Goal: Task Accomplishment & Management: Manage account settings

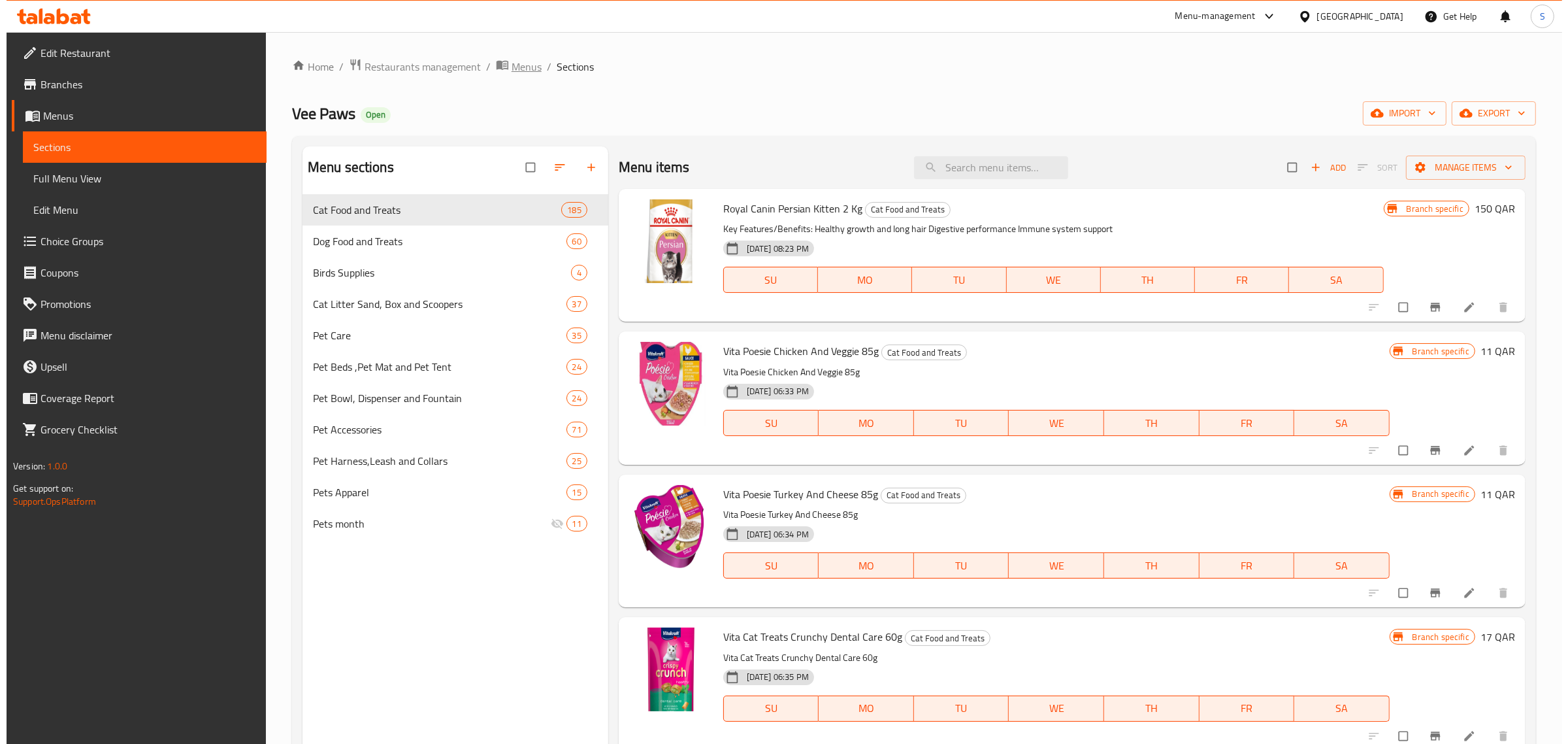
scroll to position [2369, 0]
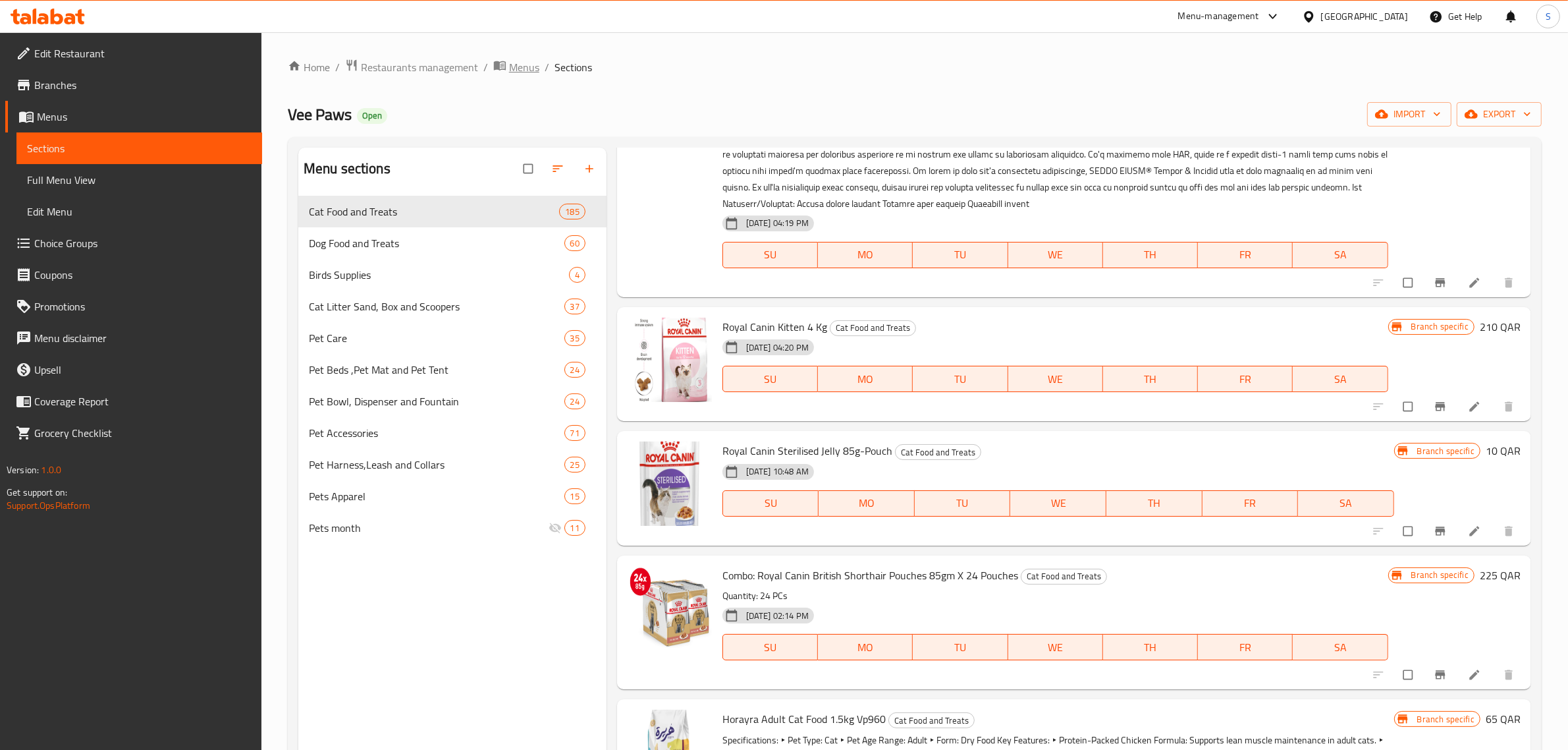
click at [511, 65] on span "Menus" at bounding box center [525, 67] width 30 height 16
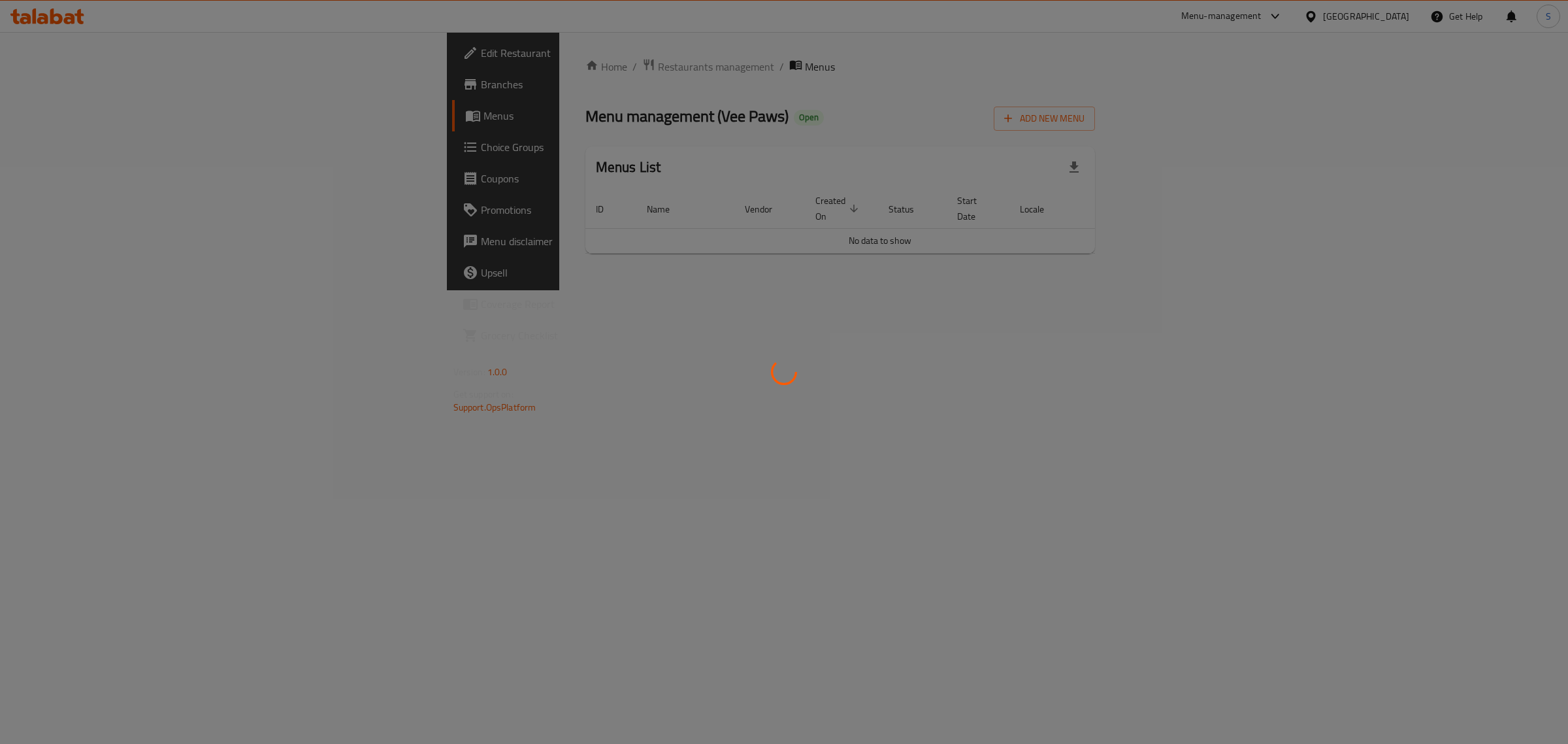
click at [410, 53] on div at bounding box center [784, 372] width 1568 height 744
click at [403, 60] on div at bounding box center [784, 372] width 1568 height 744
click at [397, 63] on div at bounding box center [784, 372] width 1568 height 744
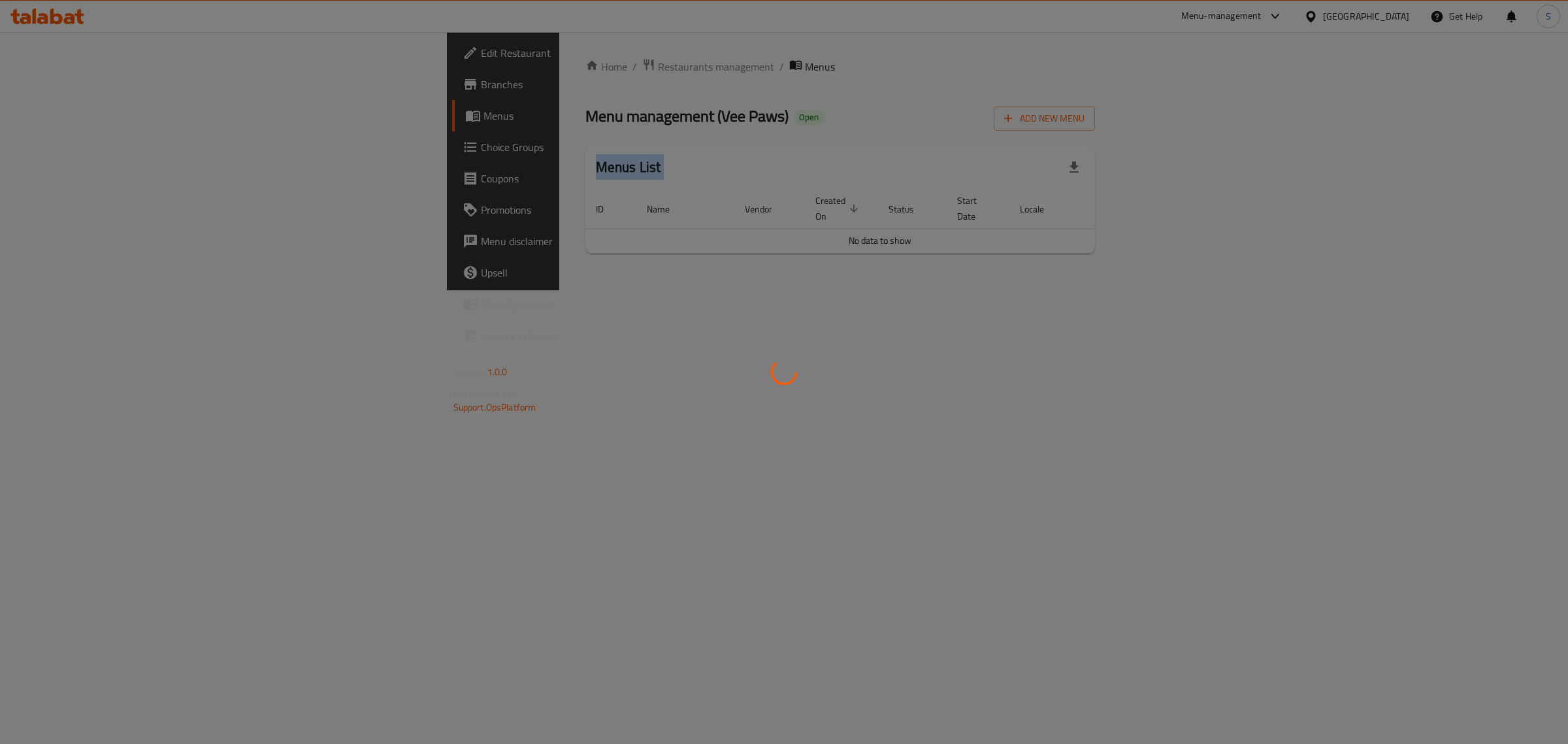
click at [397, 63] on div at bounding box center [784, 372] width 1568 height 744
click at [380, 31] on div at bounding box center [784, 372] width 1568 height 744
click at [377, 70] on div at bounding box center [784, 372] width 1568 height 744
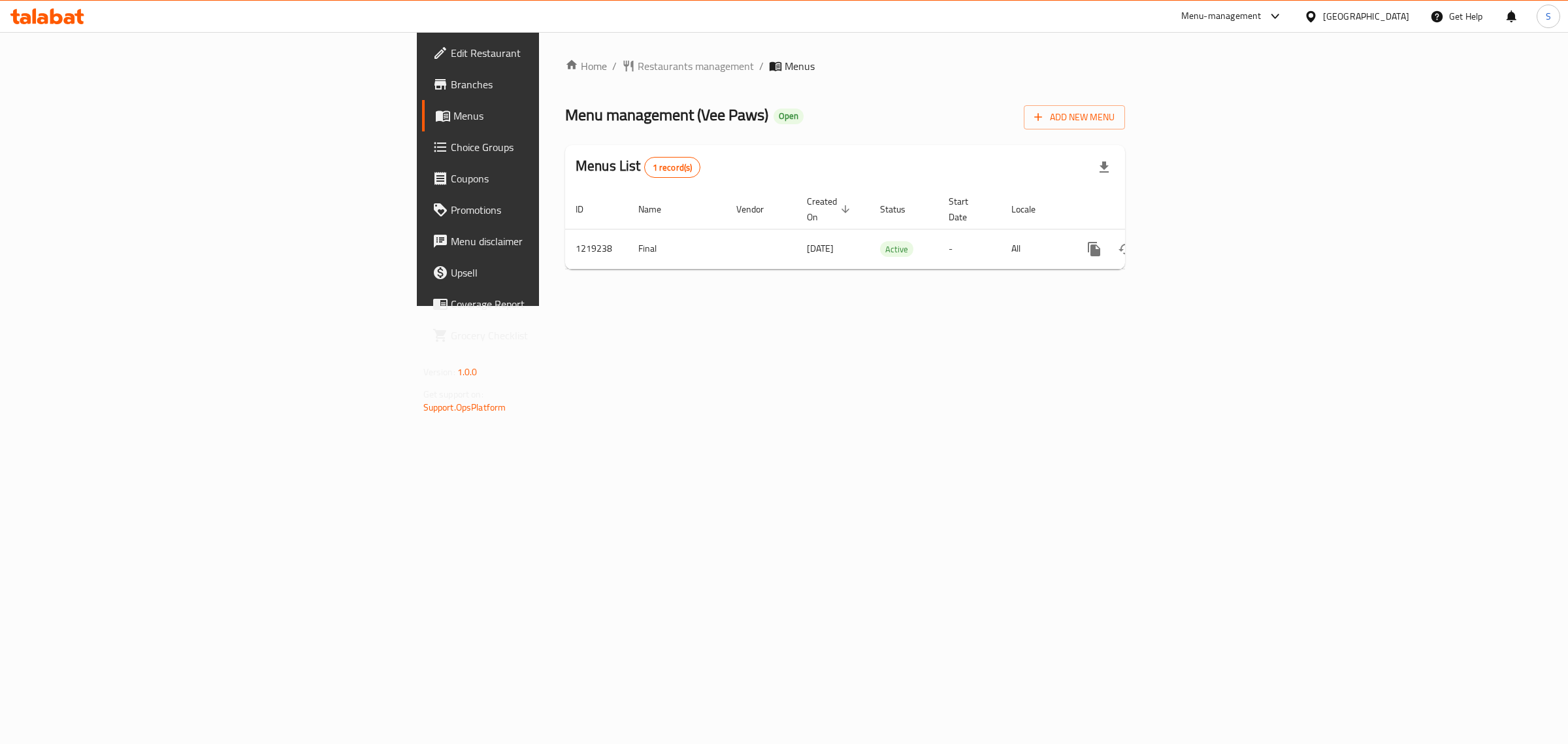
click at [565, 75] on div "Home / Restaurants management / Menus Menu management ( Vee Paws ) Open Add New…" at bounding box center [845, 168] width 560 height 222
click at [638, 69] on span "Restaurants management" at bounding box center [696, 66] width 117 height 16
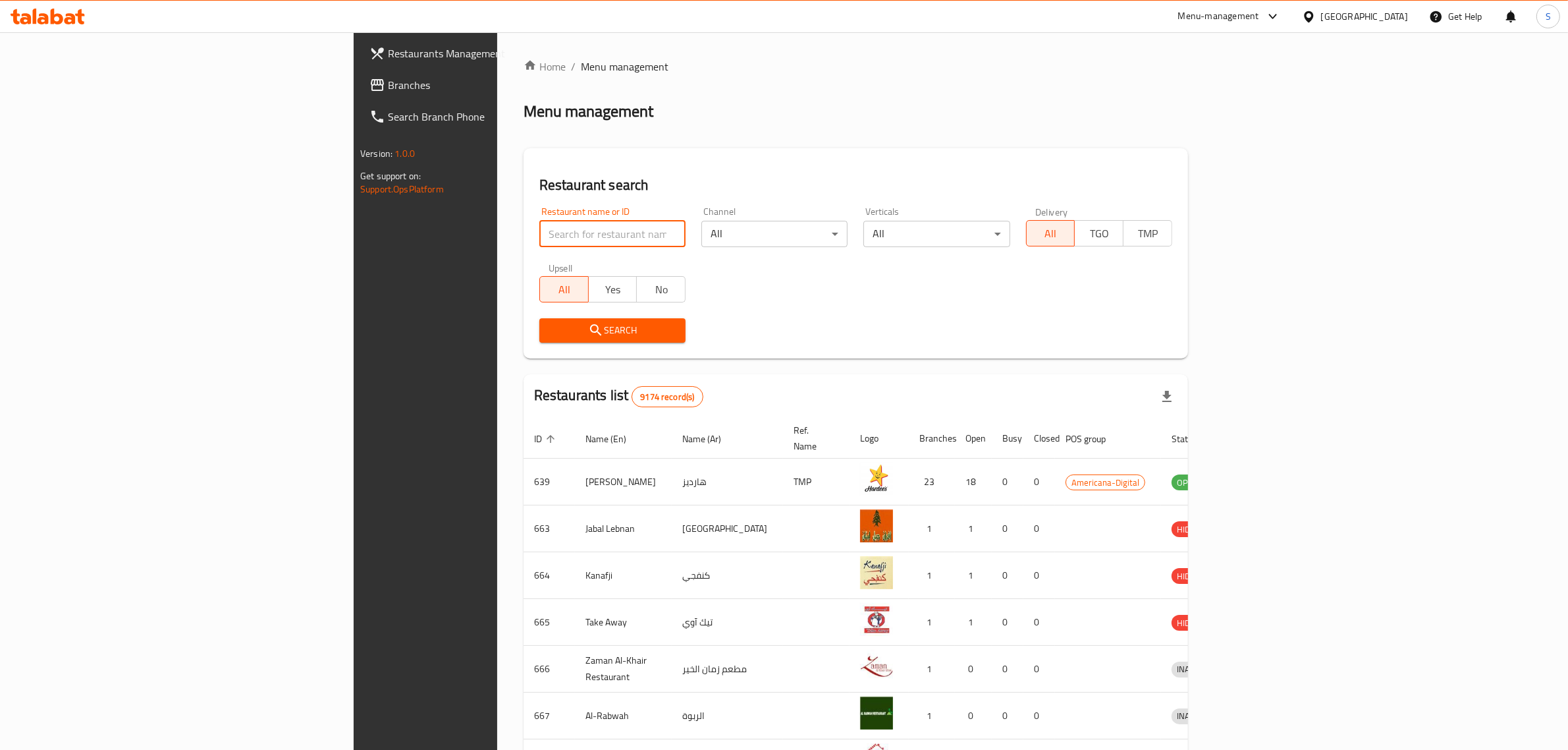
click at [539, 231] on input "search" at bounding box center [612, 233] width 146 height 26
type input "biovet"
click button "Search" at bounding box center [612, 330] width 146 height 24
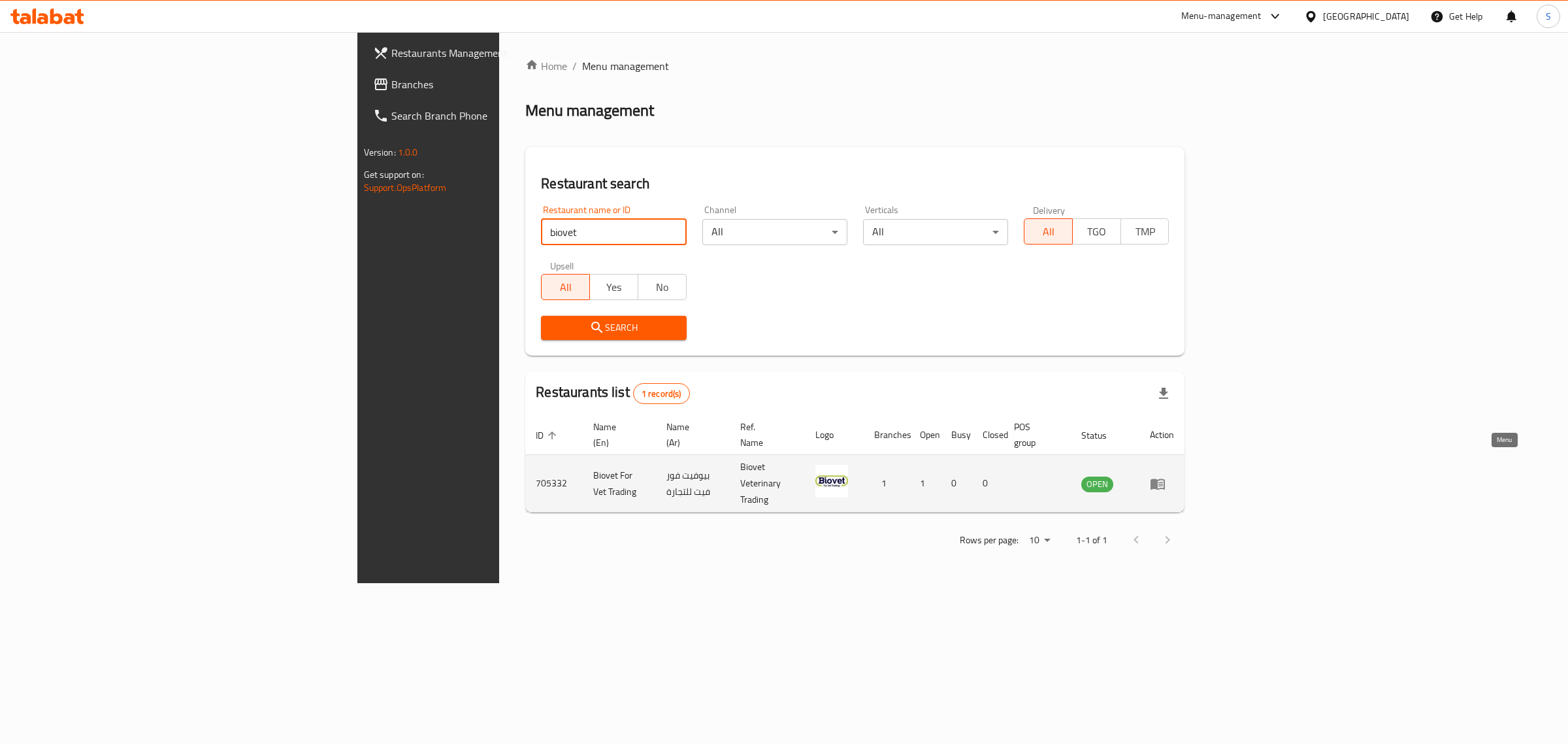
click at [1166, 476] on icon "enhanced table" at bounding box center [1158, 484] width 16 height 16
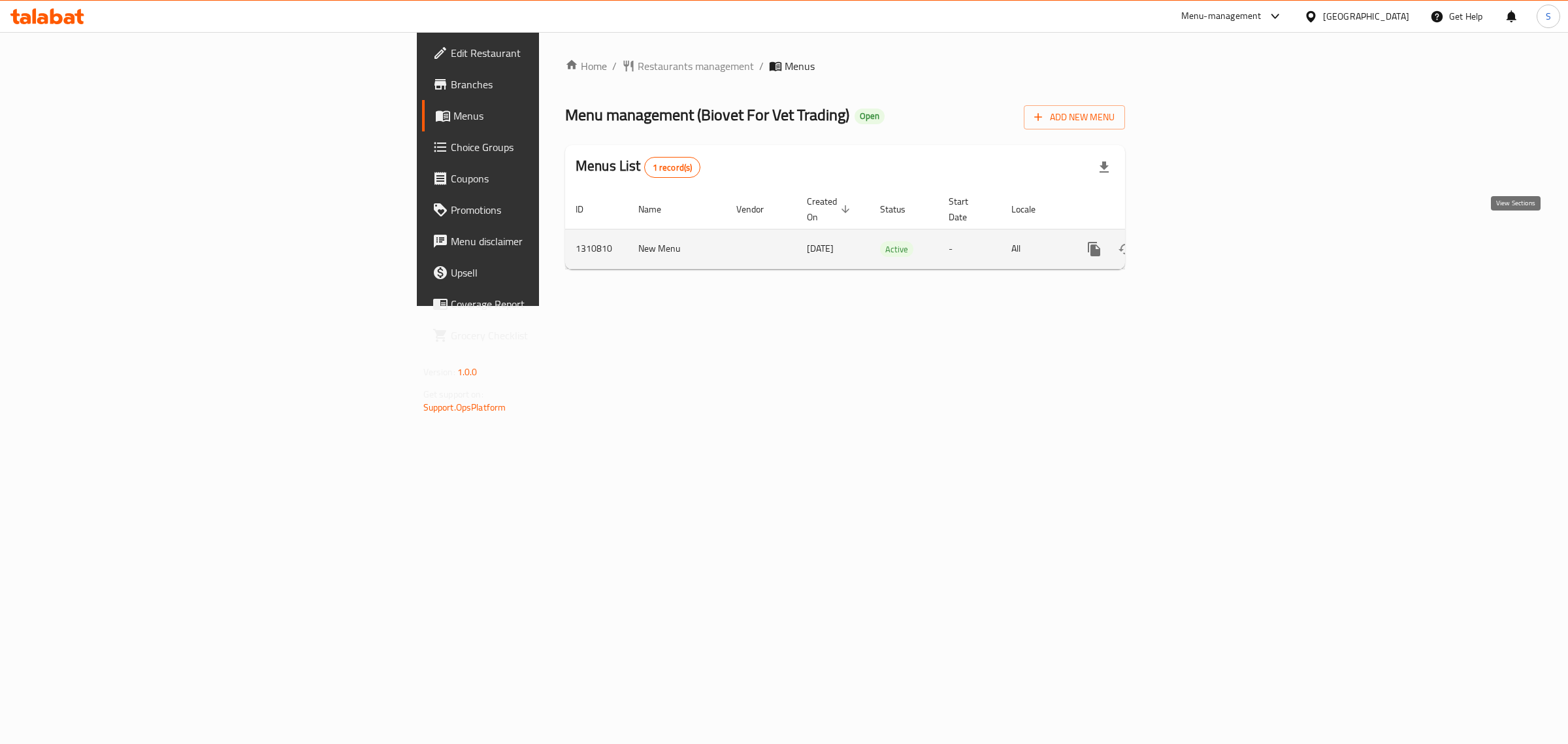
click at [1196, 241] on icon "enhanced table" at bounding box center [1189, 249] width 16 height 16
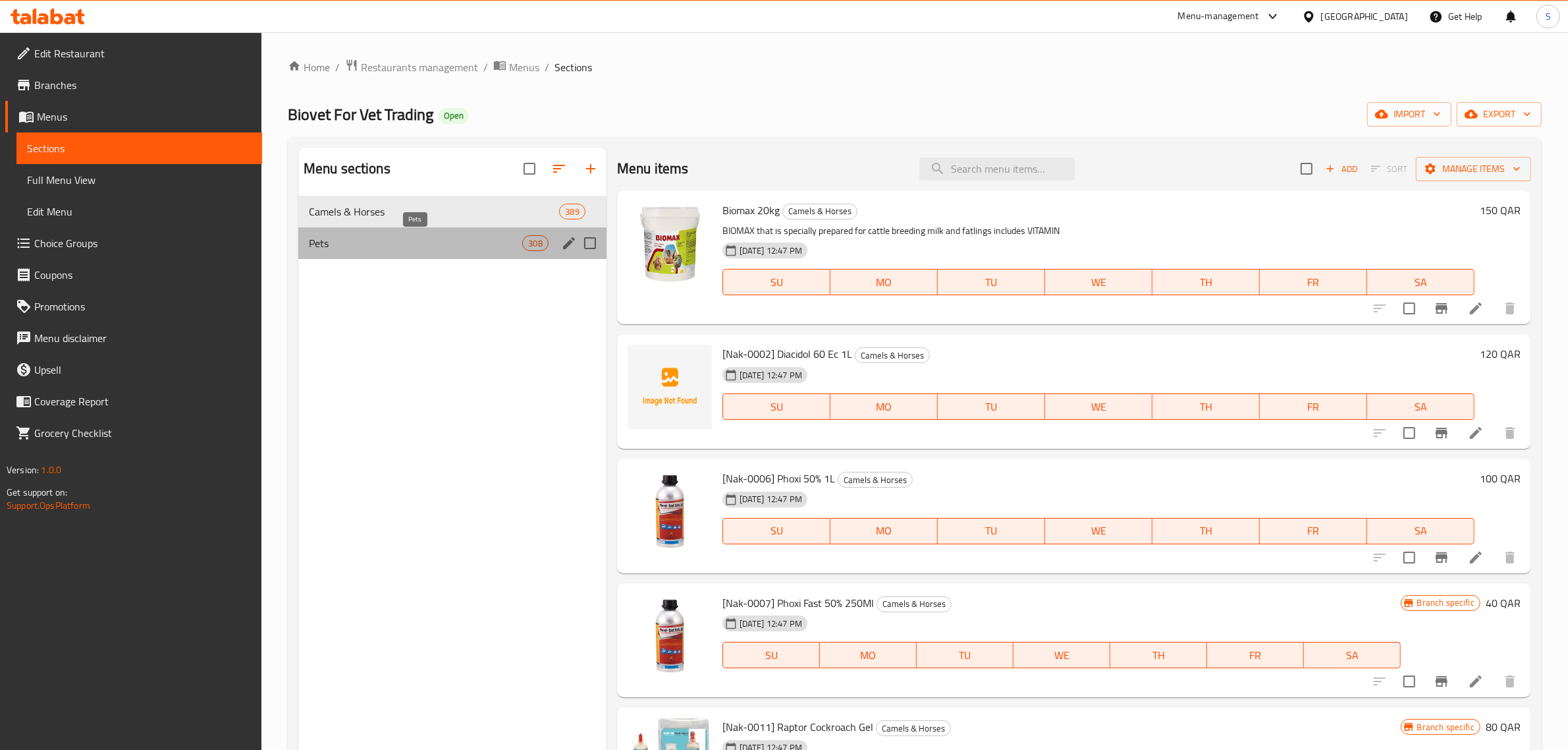
click at [341, 242] on span "Pets" at bounding box center [415, 243] width 214 height 16
click at [422, 206] on span "Camels & Horses" at bounding box center [434, 212] width 251 height 16
click at [379, 244] on span "Pets" at bounding box center [415, 243] width 214 height 16
click at [386, 209] on span "Camels & Horses" at bounding box center [434, 212] width 251 height 16
click at [346, 235] on span "Pets" at bounding box center [415, 243] width 214 height 16
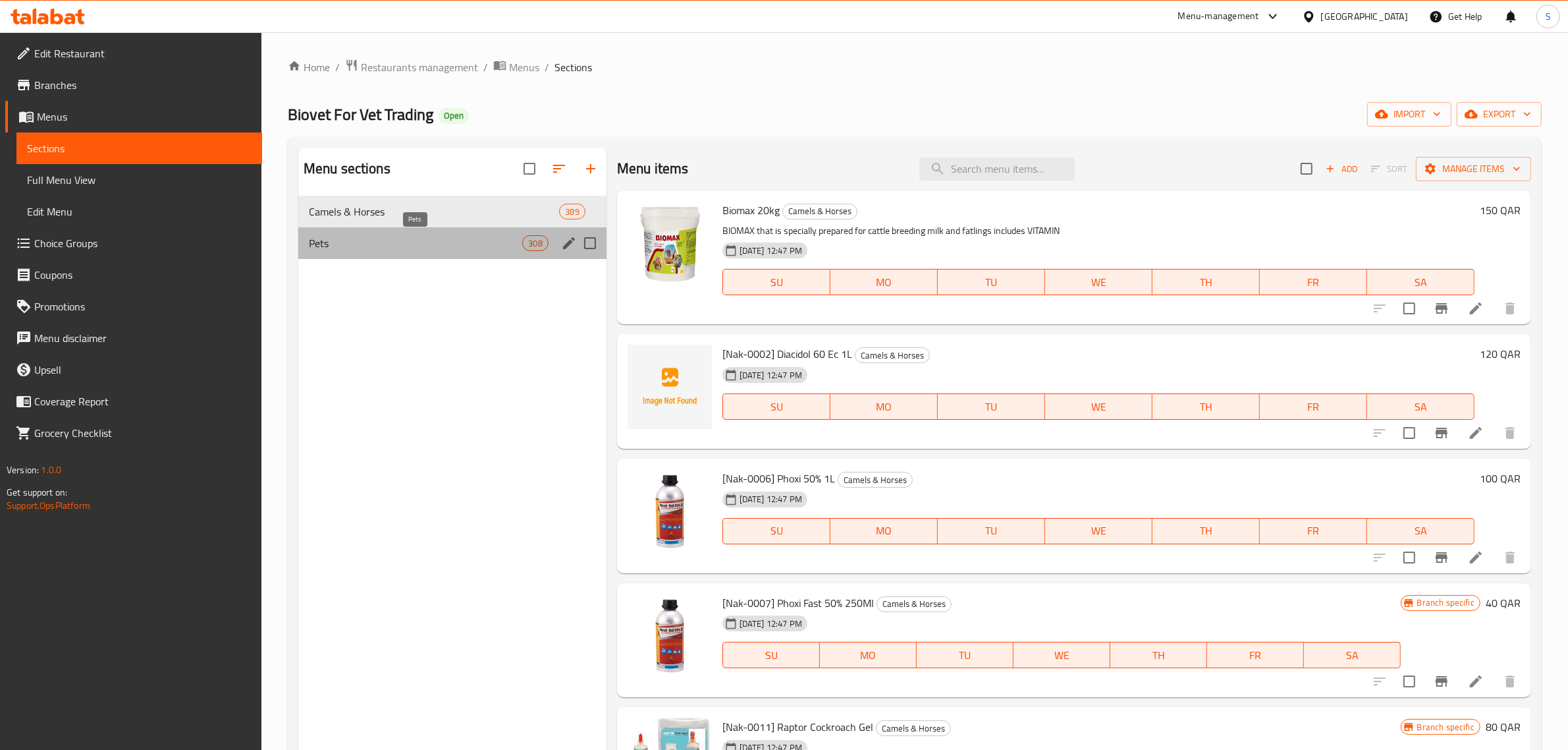
click at [333, 232] on div "Pets 308" at bounding box center [453, 242] width 309 height 31
click at [376, 217] on span "Camels & Horses" at bounding box center [434, 212] width 251 height 16
click at [341, 256] on div "Pets 308" at bounding box center [453, 242] width 309 height 31
click at [341, 249] on span "Pets" at bounding box center [415, 243] width 214 height 16
click at [319, 241] on span "Pets" at bounding box center [415, 243] width 214 height 16
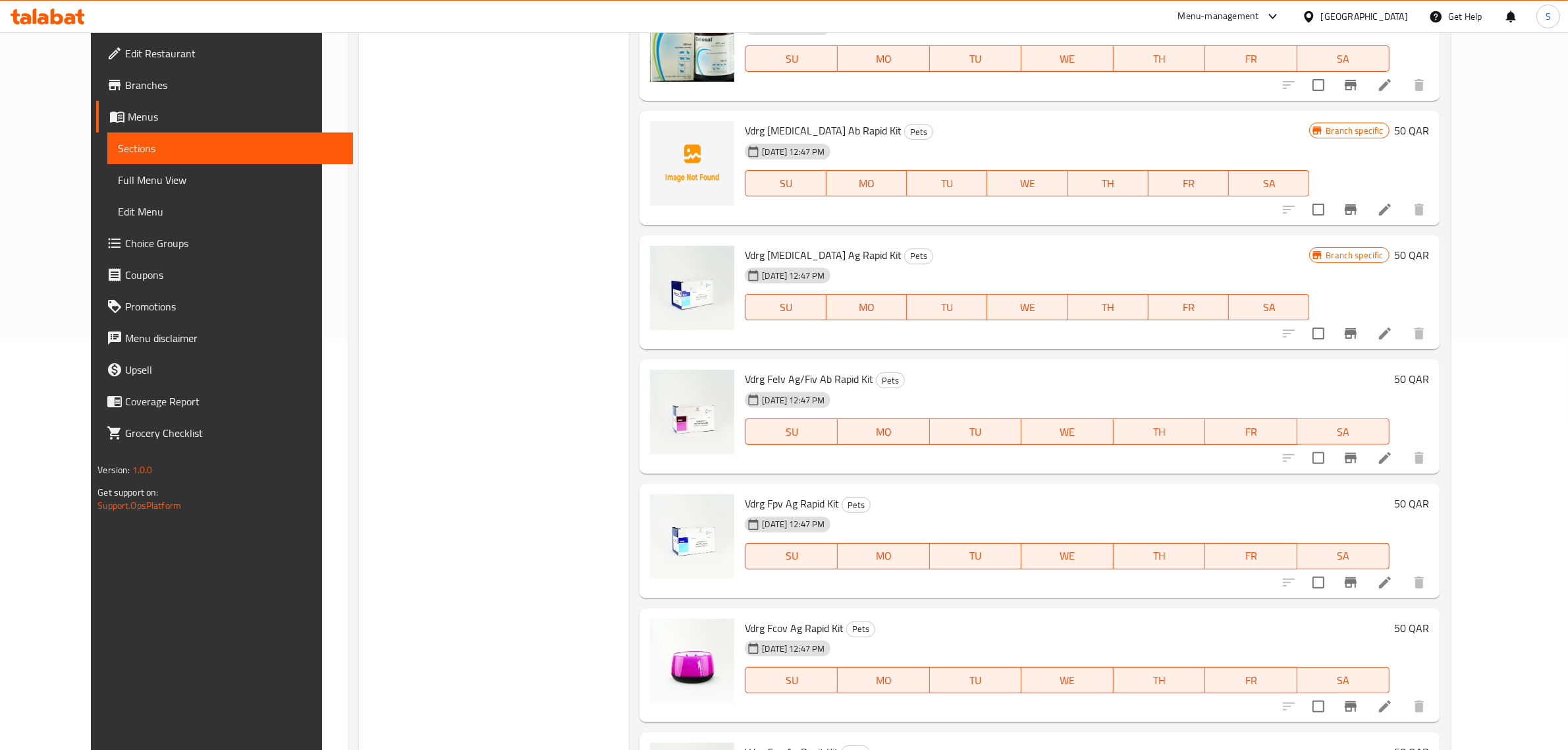
scroll to position [56, 0]
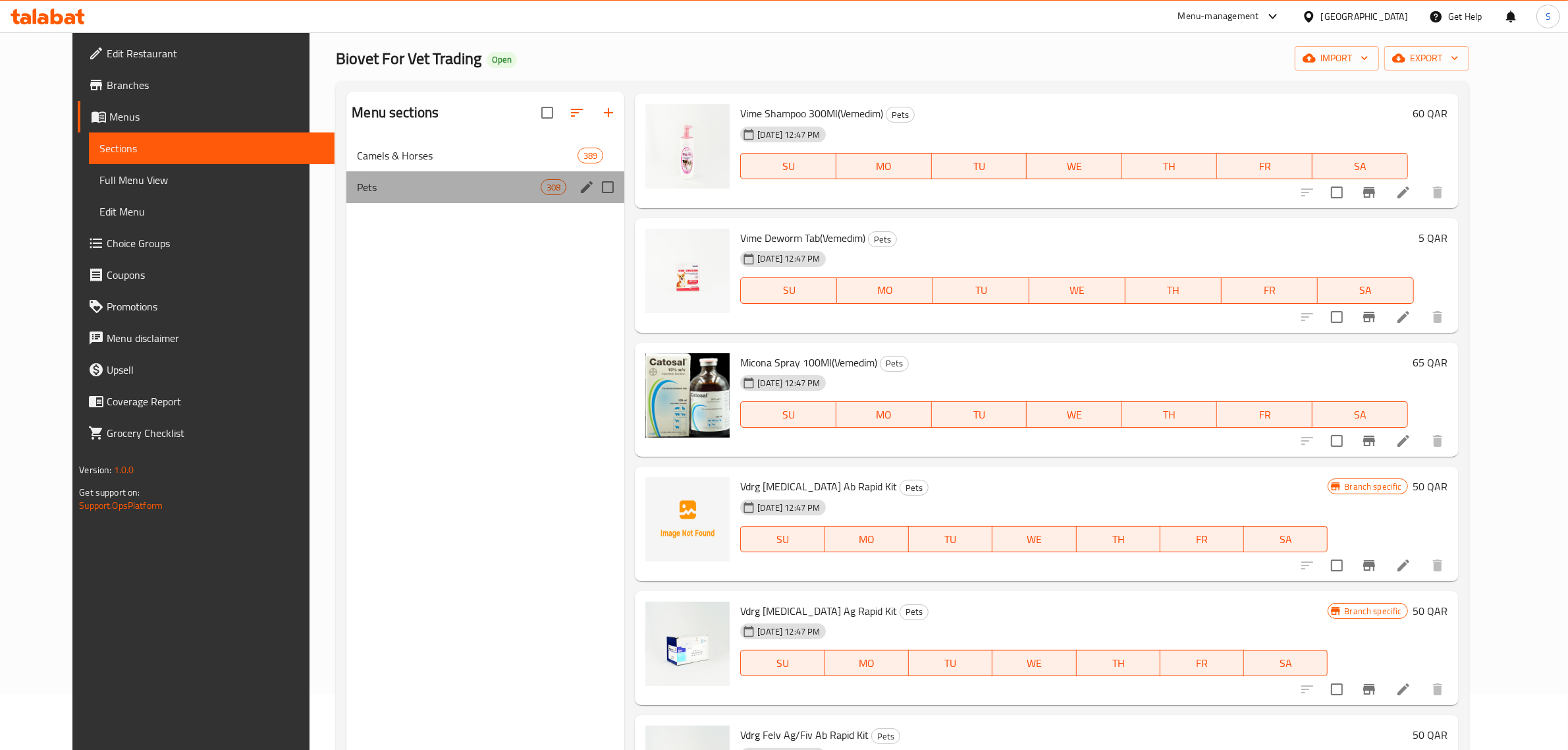
click at [357, 185] on span "Pets" at bounding box center [449, 188] width 184 height 16
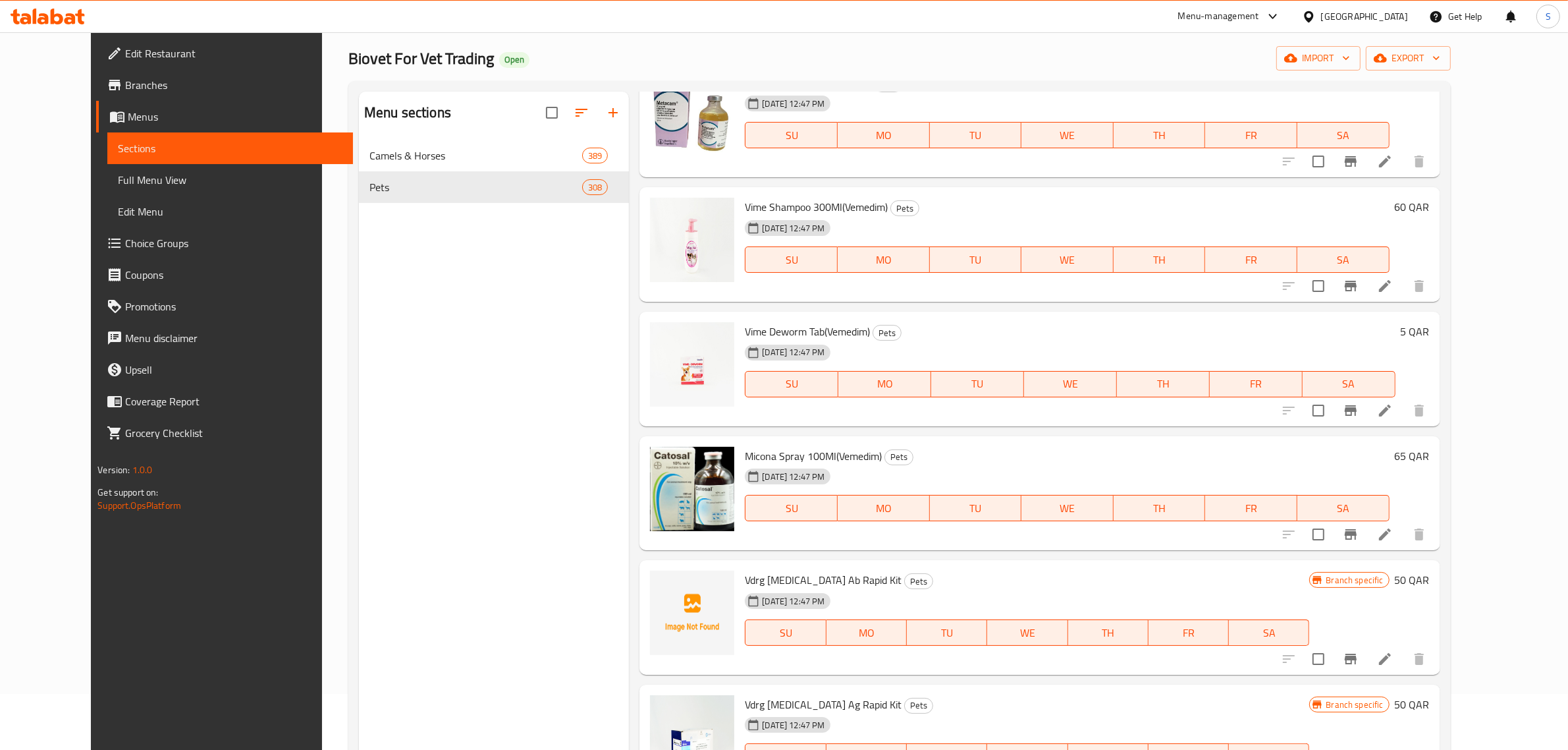
scroll to position [0, 0]
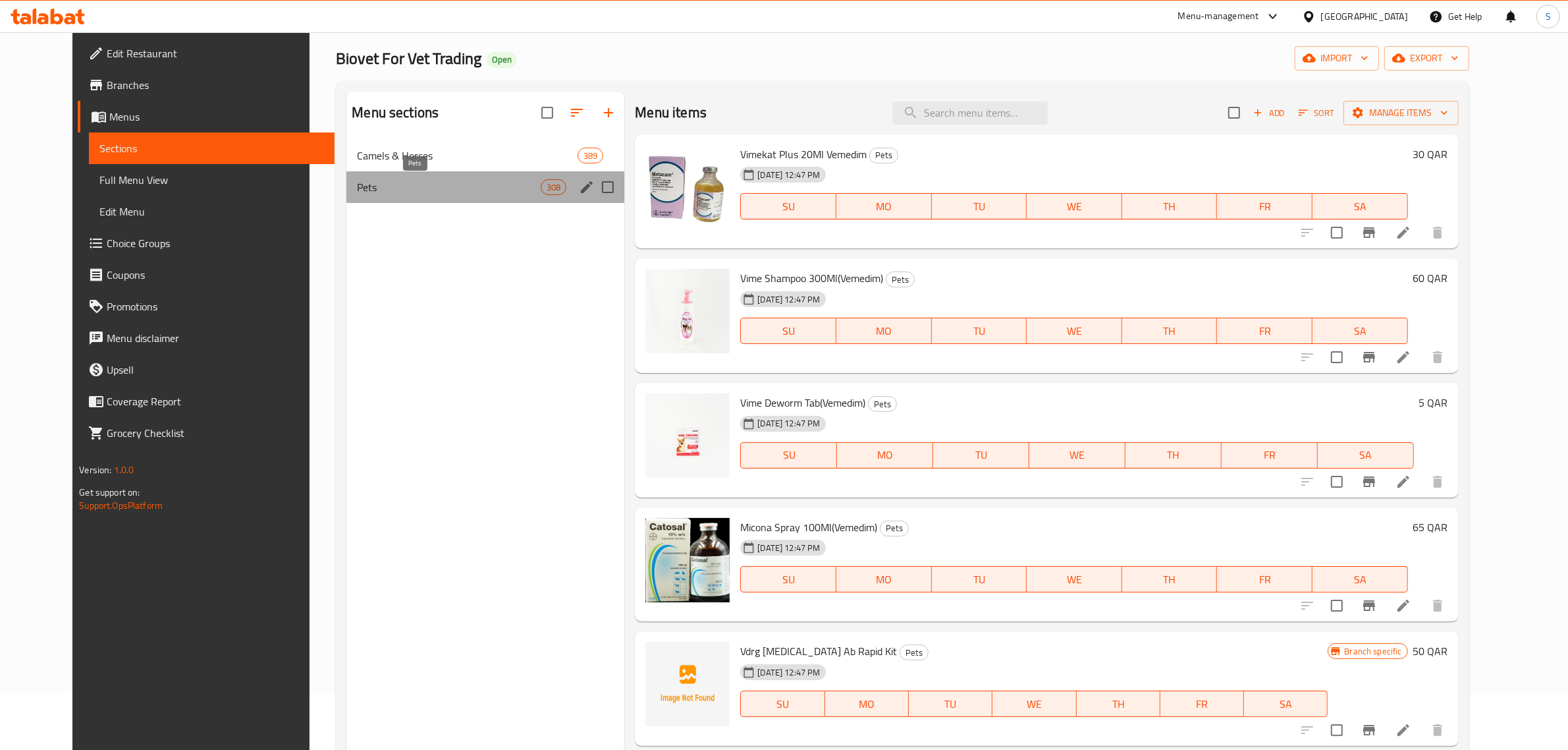
click at [383, 182] on span "Pets" at bounding box center [449, 188] width 184 height 16
